Goal: Information Seeking & Learning: Check status

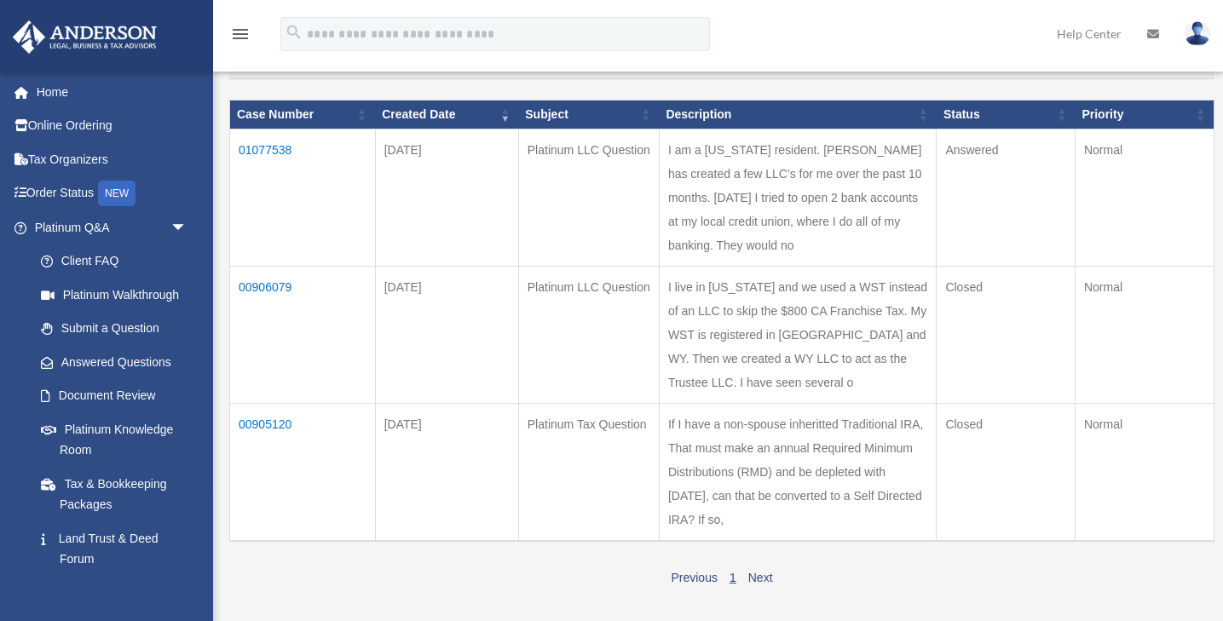
scroll to position [189, 0]
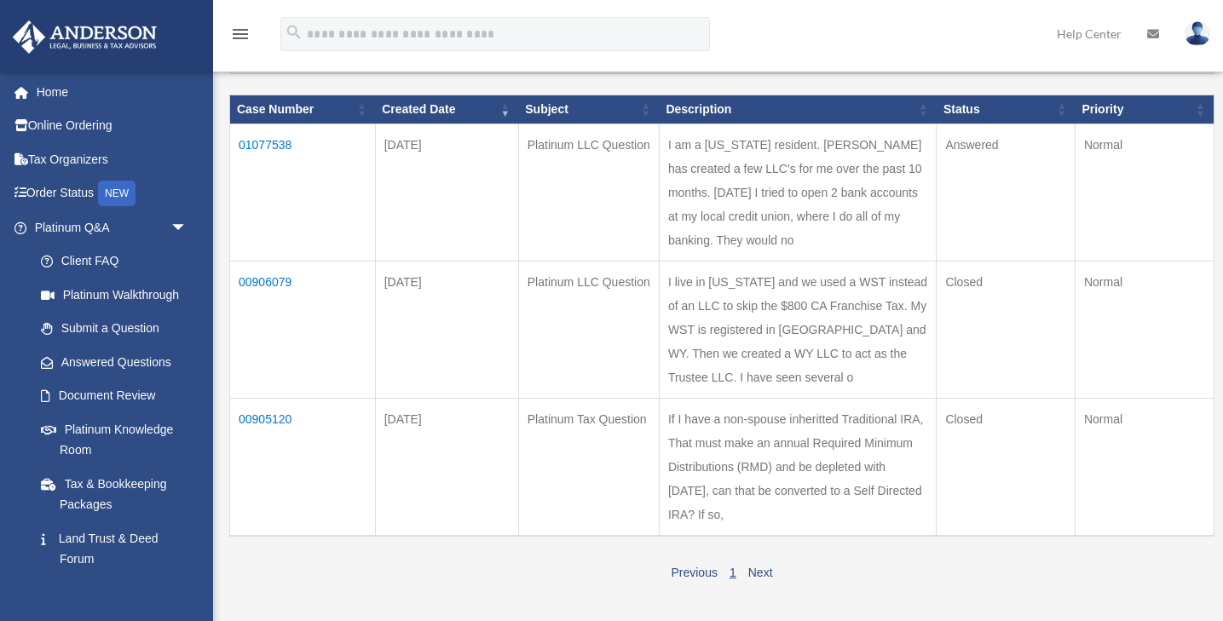
click at [1075, 159] on td "Answered" at bounding box center [1005, 192] width 139 height 137
click at [268, 152] on td "01077538" at bounding box center [303, 192] width 146 height 137
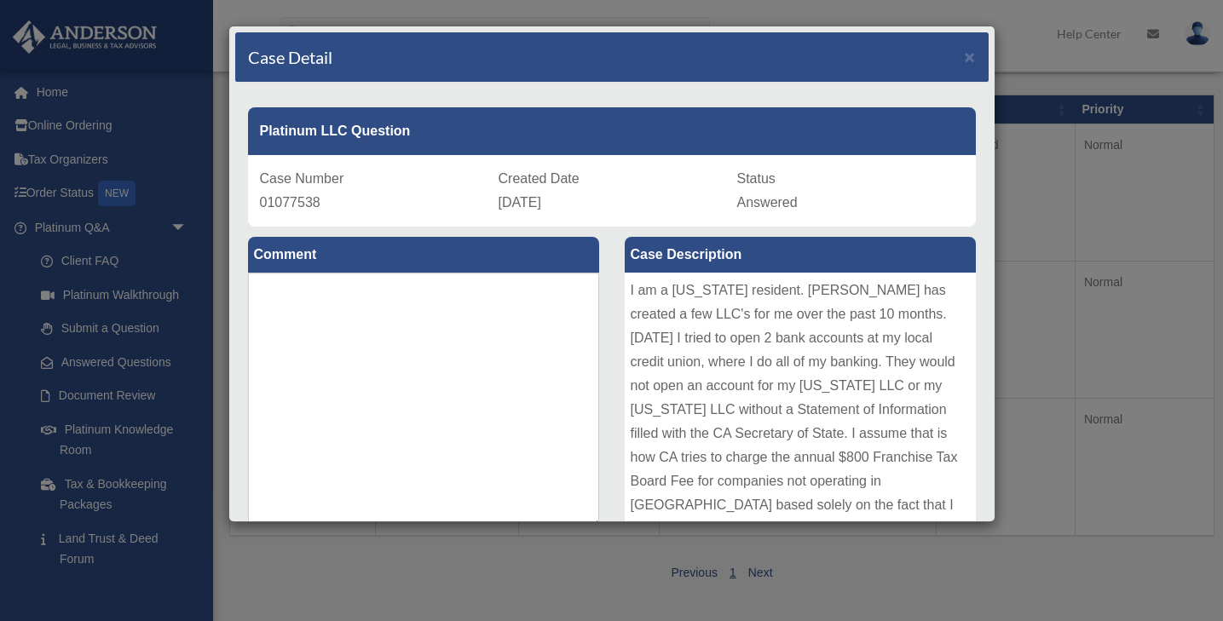
scroll to position [0, 0]
click at [972, 57] on span "×" at bounding box center [969, 57] width 11 height 20
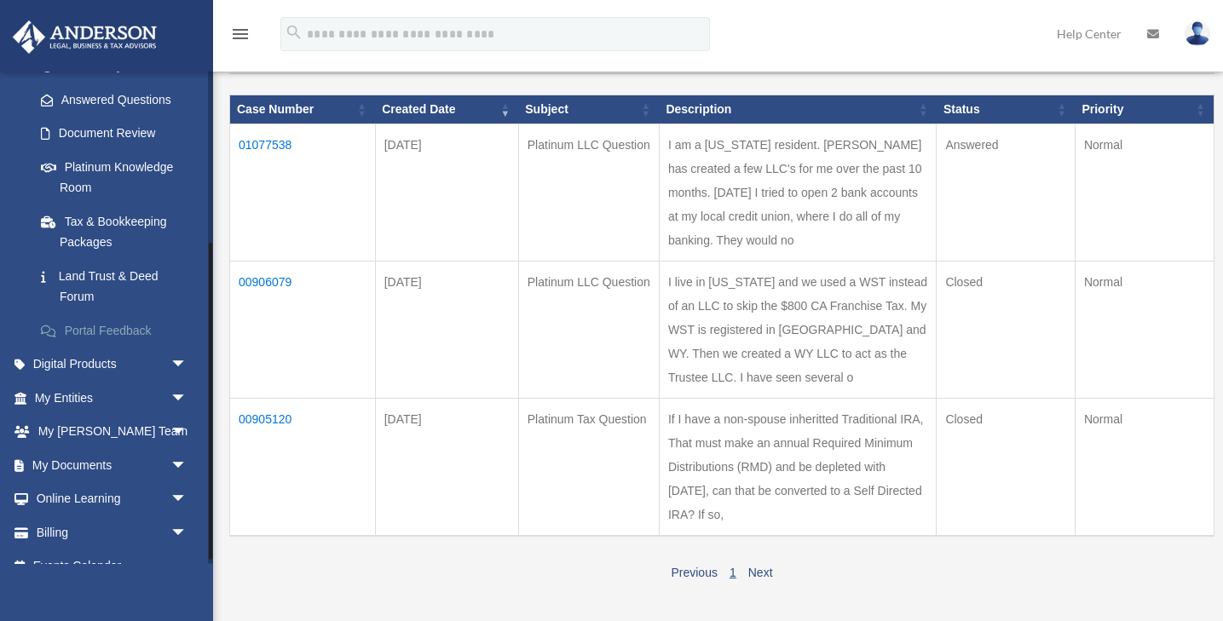
scroll to position [268, 0]
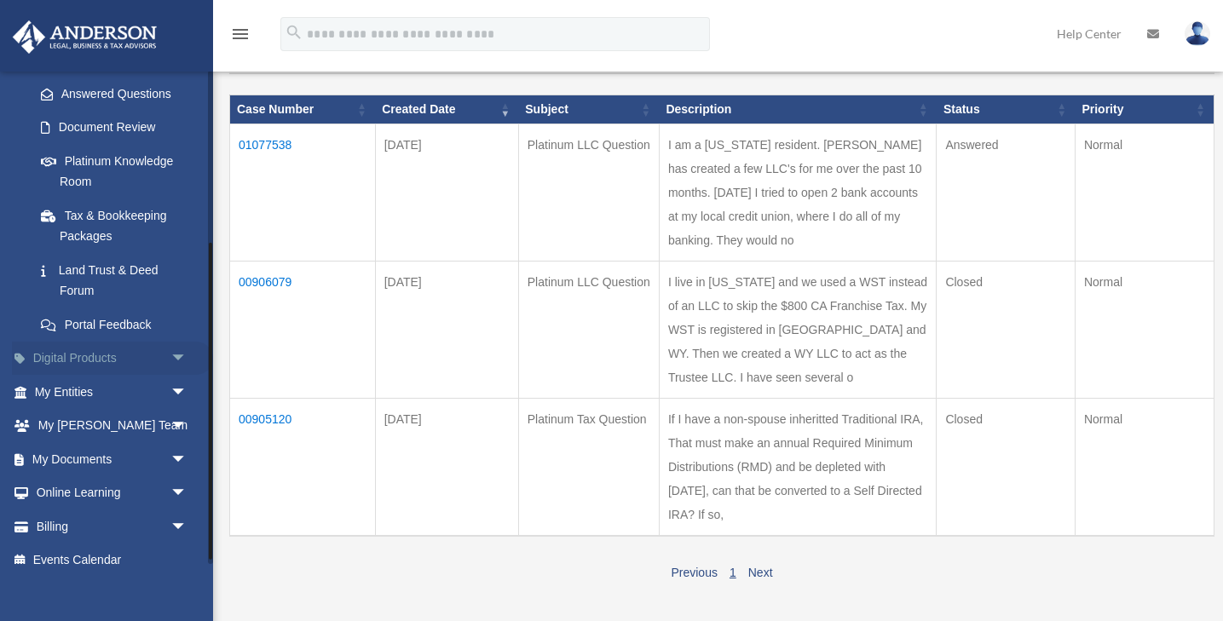
click at [171, 348] on span "arrow_drop_down" at bounding box center [187, 359] width 34 height 35
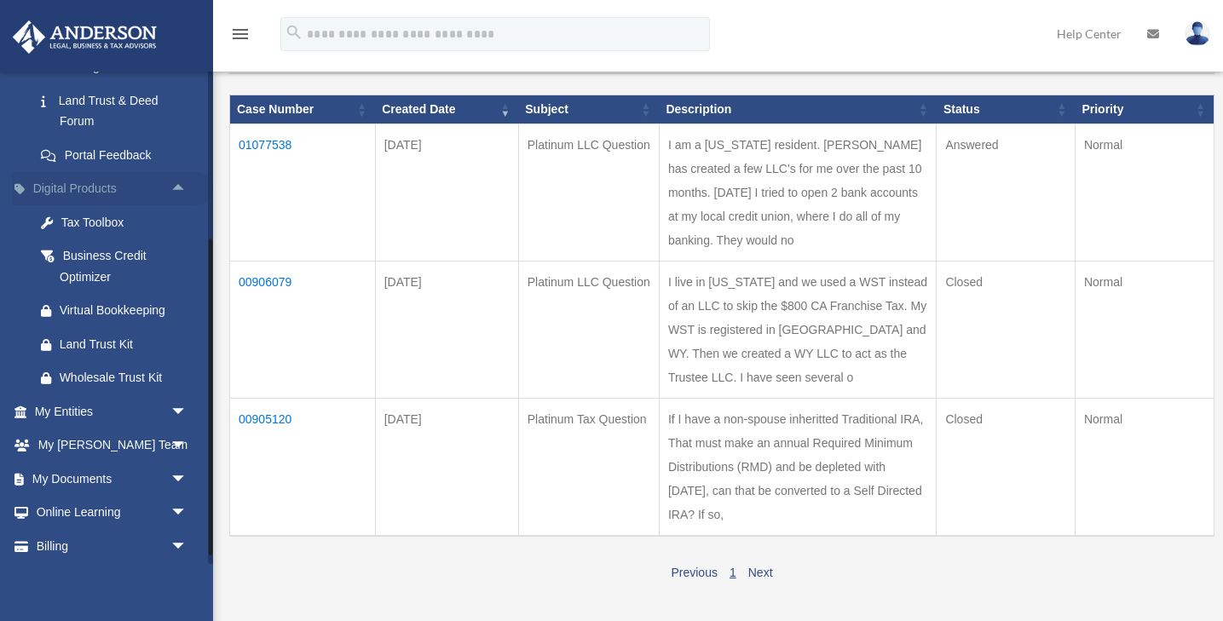
scroll to position [443, 0]
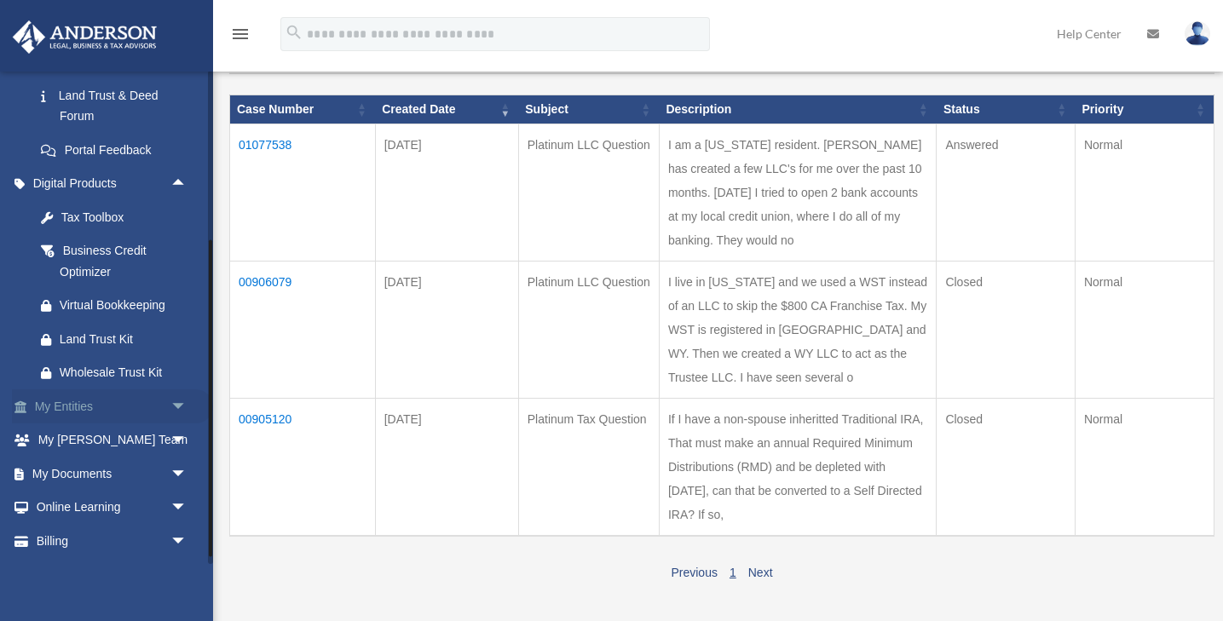
click at [175, 394] on span "arrow_drop_down" at bounding box center [187, 406] width 34 height 35
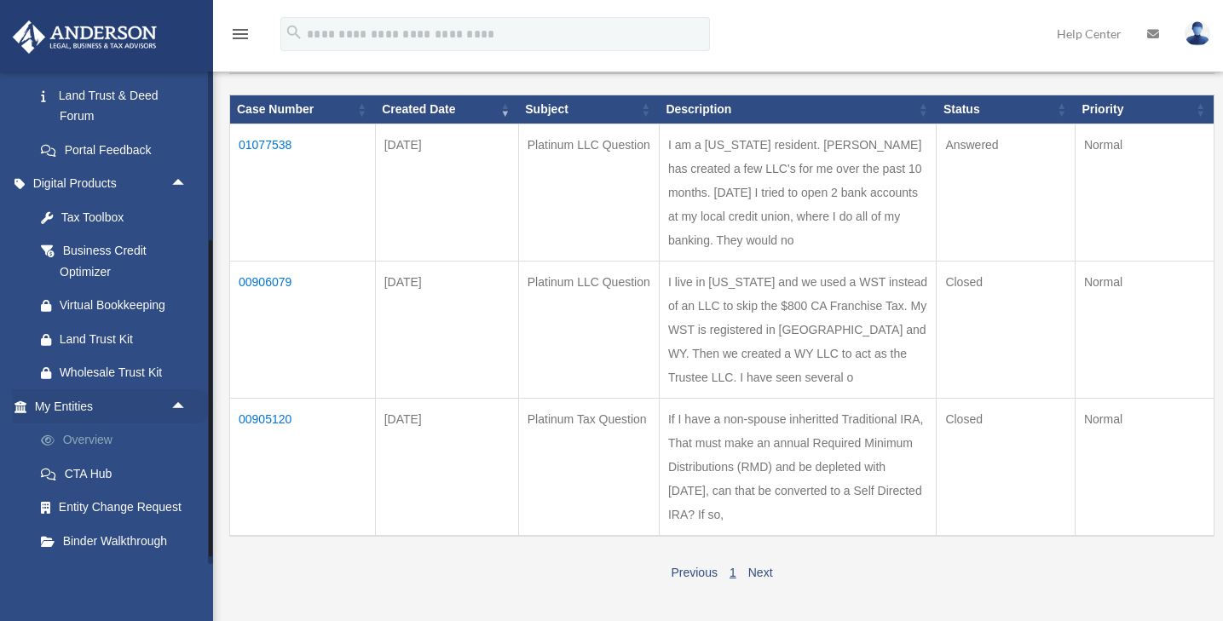
click at [93, 427] on link "Overview" at bounding box center [118, 440] width 189 height 34
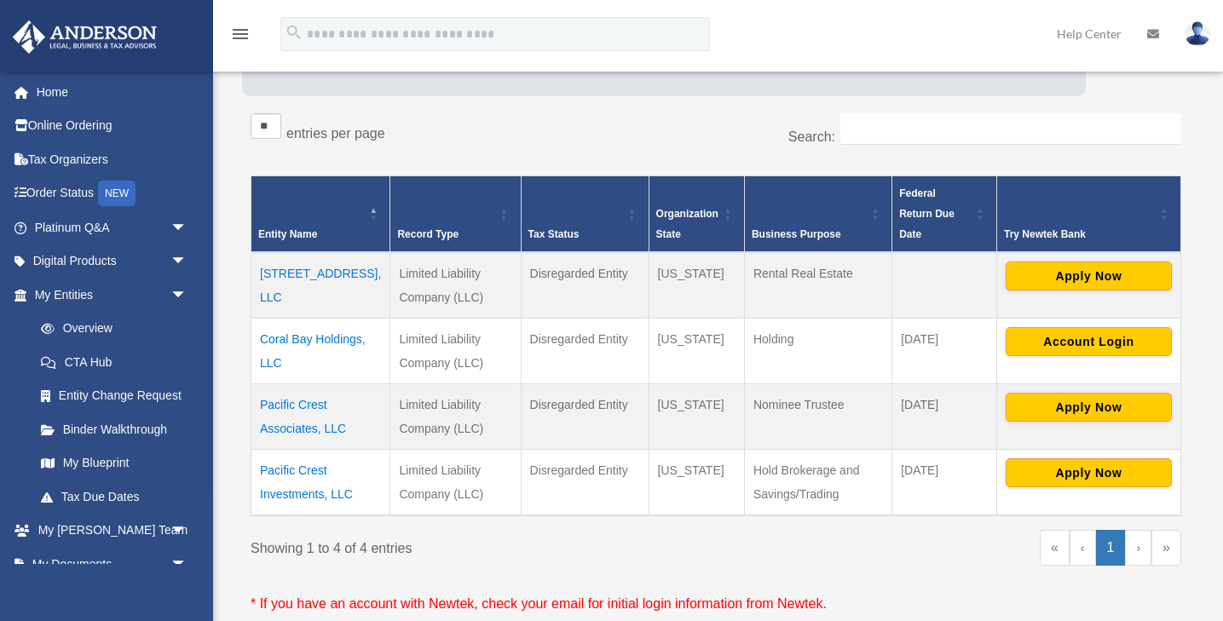
scroll to position [252, 0]
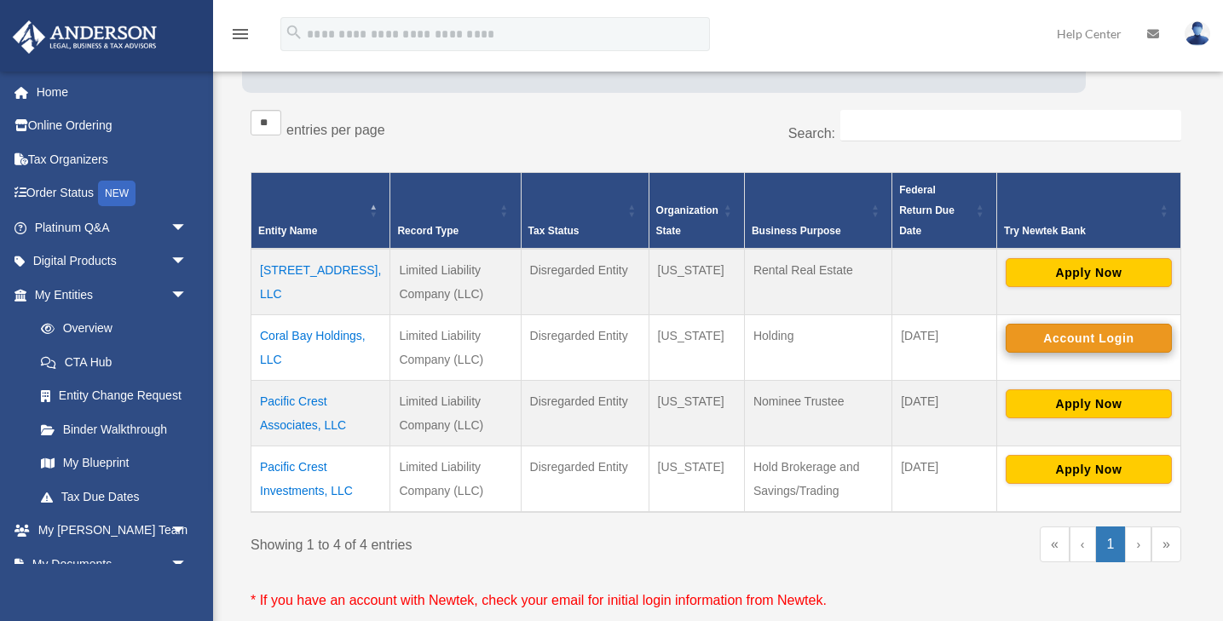
click at [1080, 324] on button "Account Login" at bounding box center [1088, 338] width 166 height 29
click at [1201, 42] on img at bounding box center [1197, 33] width 26 height 25
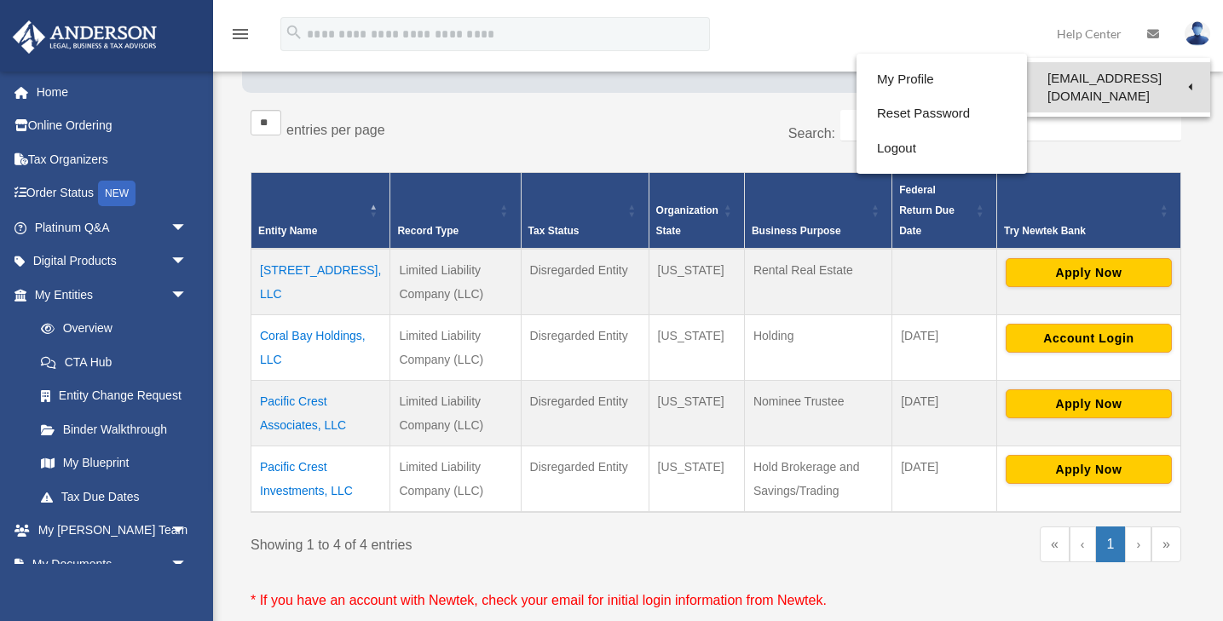
click at [1129, 76] on link "[EMAIL_ADDRESS][DOMAIN_NAME]" at bounding box center [1118, 87] width 183 height 50
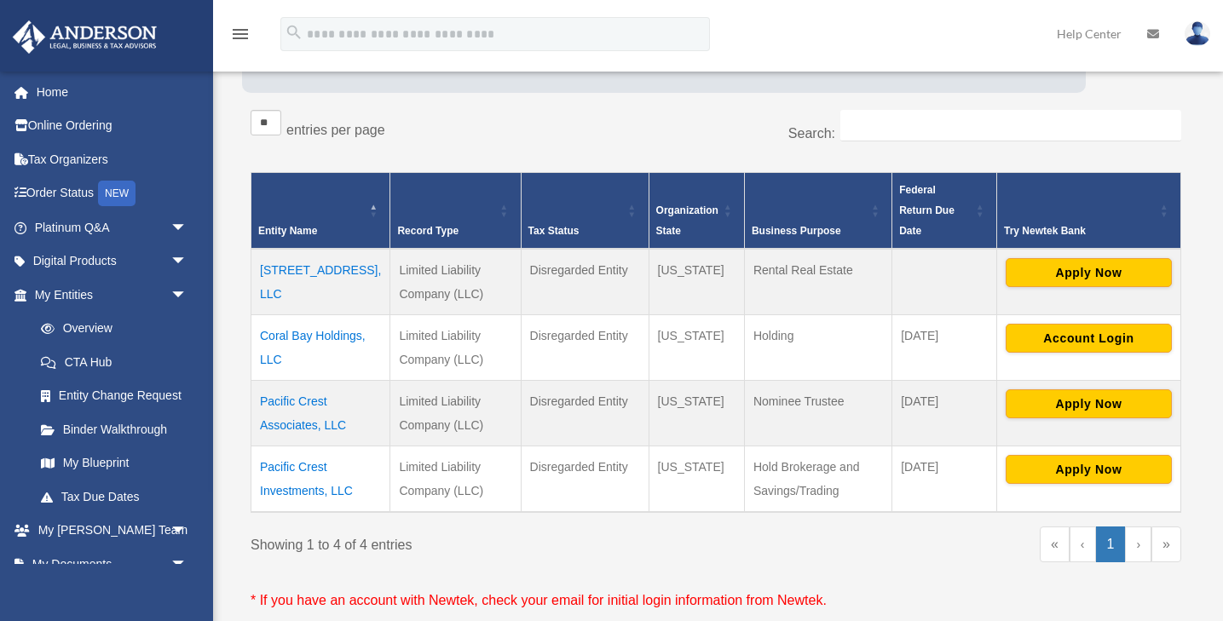
click at [894, 149] on div "Search:" at bounding box center [954, 134] width 452 height 49
